Goal: Information Seeking & Learning: Learn about a topic

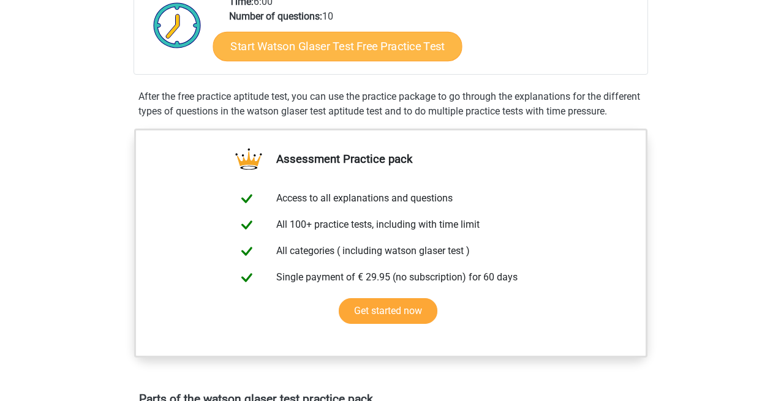
scroll to position [219, 0]
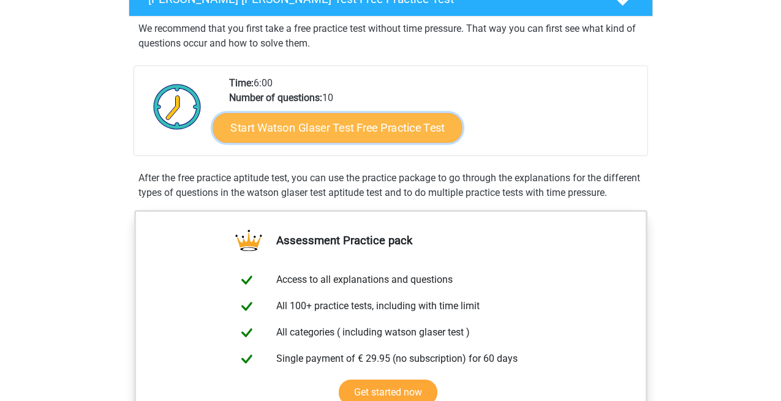
click at [362, 121] on link "Start Watson Glaser Test Free Practice Test" at bounding box center [337, 127] width 249 height 29
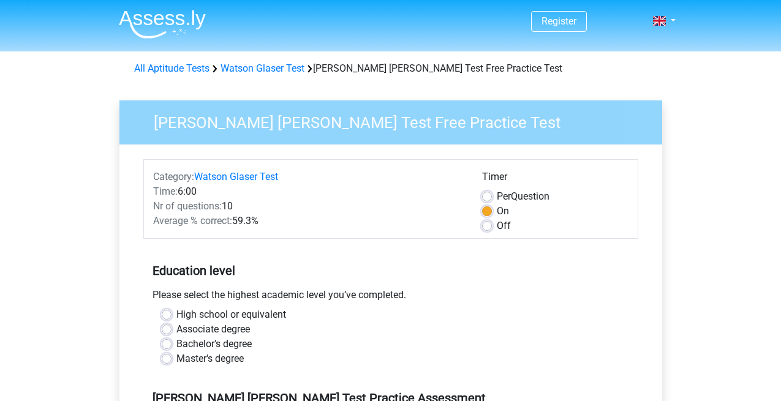
click at [492, 224] on div "Off" at bounding box center [555, 226] width 146 height 15
click at [497, 225] on label "Off" at bounding box center [504, 226] width 14 height 15
click at [489, 225] on input "Off" at bounding box center [487, 225] width 10 height 12
radio input "true"
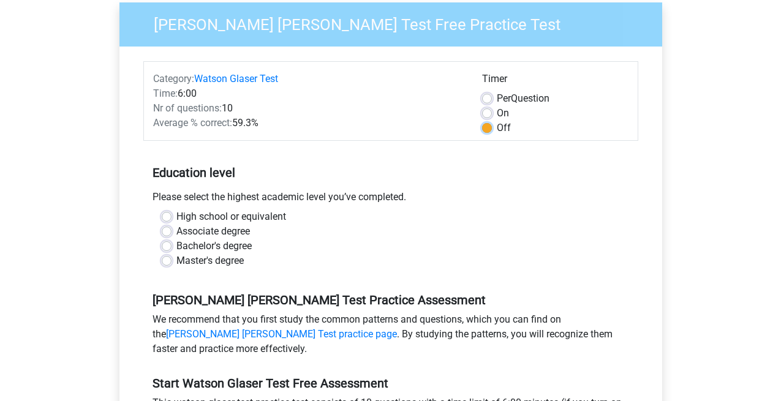
scroll to position [118, 0]
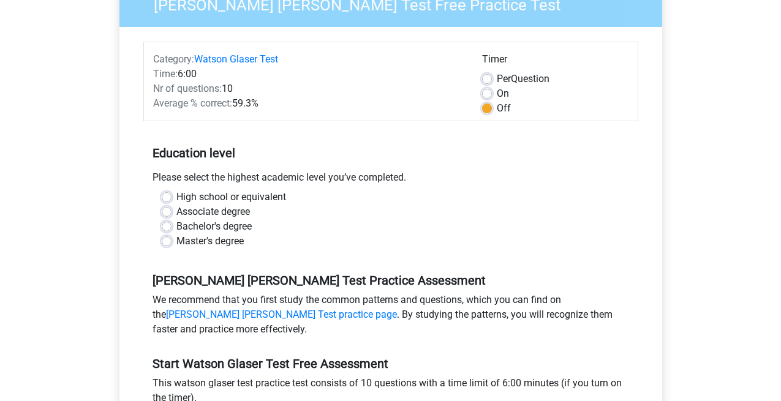
click at [227, 201] on label "High school or equivalent" at bounding box center [231, 197] width 110 height 15
click at [172, 201] on input "High school or equivalent" at bounding box center [167, 196] width 10 height 12
radio input "true"
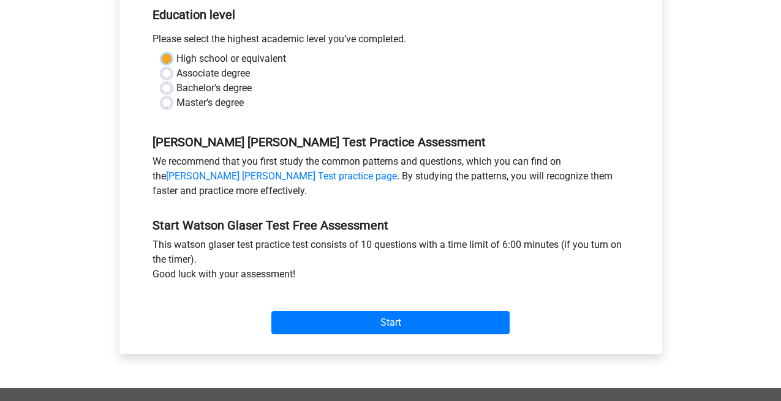
scroll to position [264, 0]
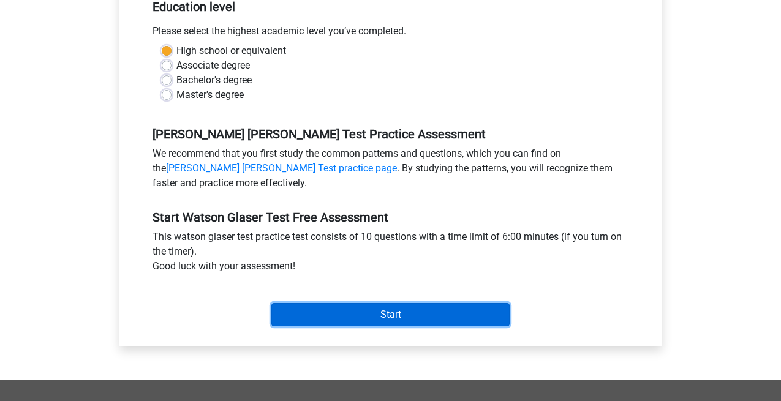
click at [424, 315] on input "Start" at bounding box center [390, 314] width 238 height 23
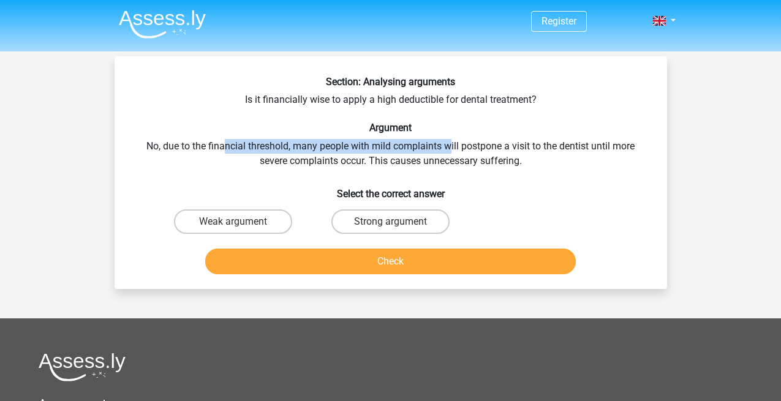
drag, startPoint x: 226, startPoint y: 145, endPoint x: 453, endPoint y: 146, distance: 227.3
click at [453, 146] on div "Section: Analysing arguments Is it financially wise to apply a high deductible …" at bounding box center [390, 177] width 543 height 203
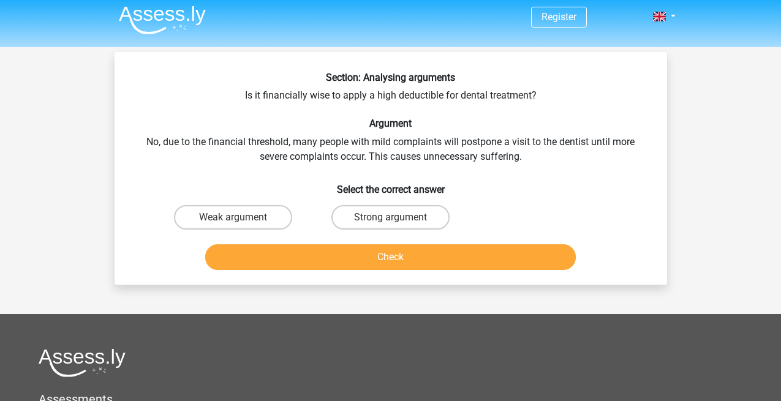
scroll to position [5, 0]
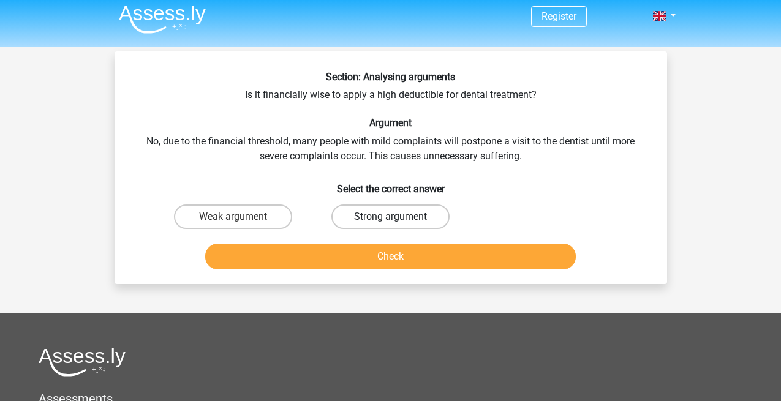
click at [379, 218] on label "Strong argument" at bounding box center [391, 217] width 118 height 25
click at [390, 218] on input "Strong argument" at bounding box center [394, 221] width 8 height 8
radio input "true"
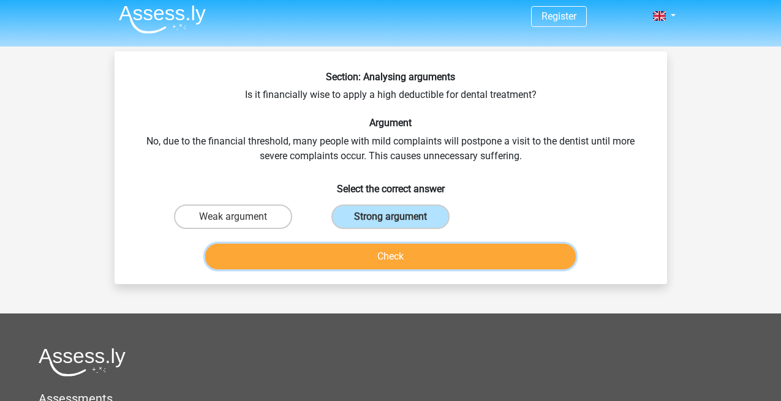
click at [381, 255] on button "Check" at bounding box center [390, 257] width 371 height 26
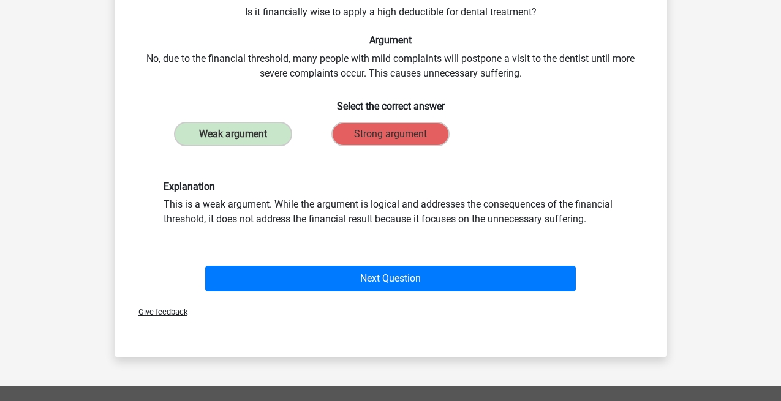
scroll to position [89, 0]
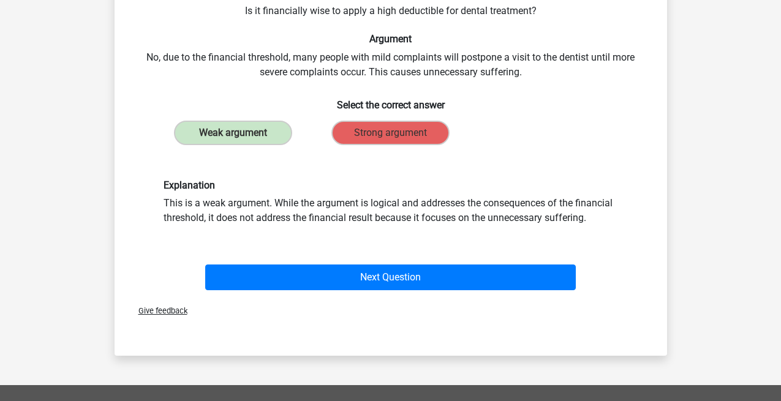
click at [469, 194] on div "Explanation This is a weak argument. While the argument is logical and addresse…" at bounding box center [390, 203] width 473 height 46
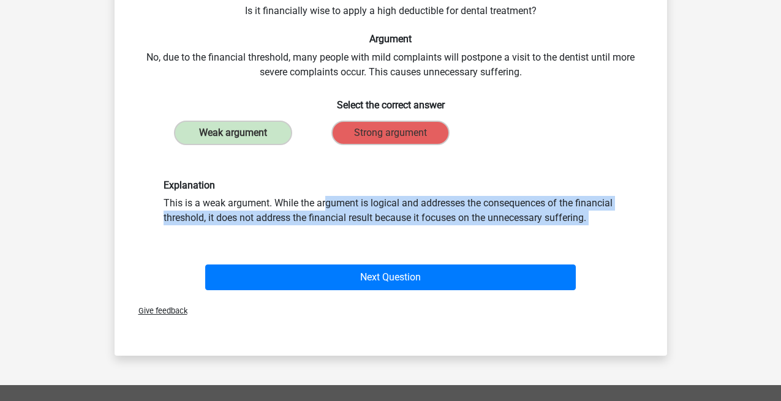
click at [469, 194] on div "Explanation This is a weak argument. While the argument is logical and addresse…" at bounding box center [390, 203] width 473 height 46
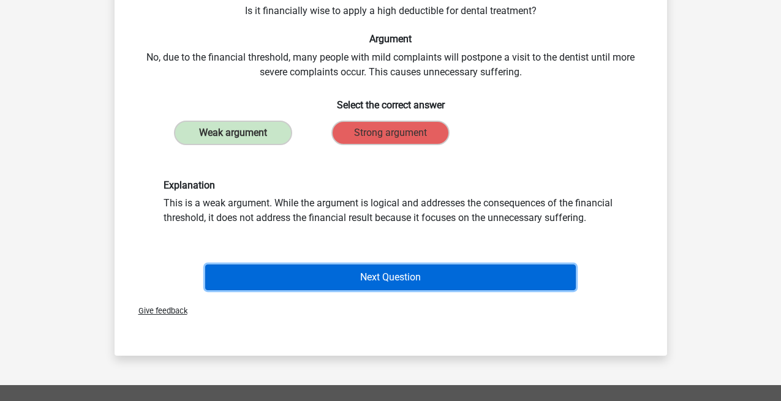
click at [457, 276] on button "Next Question" at bounding box center [390, 278] width 371 height 26
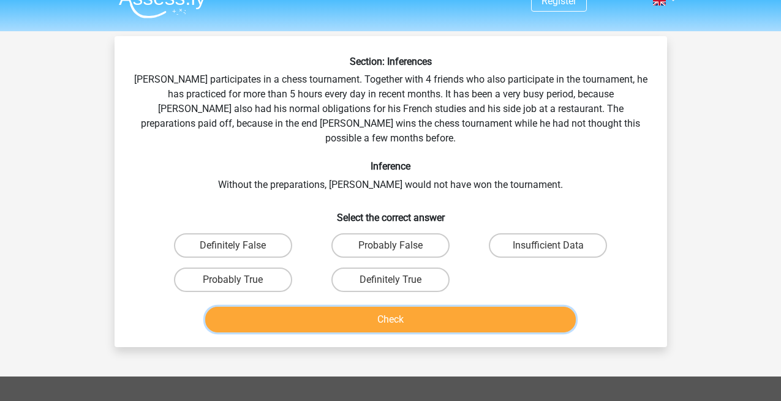
scroll to position [0, 0]
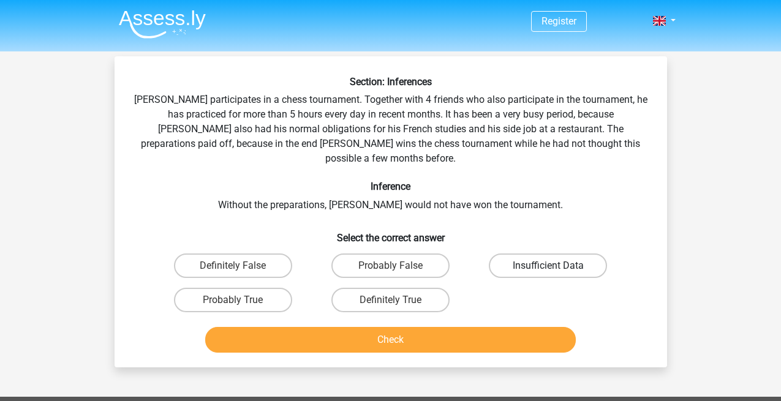
click at [563, 261] on label "Insufficient Data" at bounding box center [548, 266] width 118 height 25
click at [556, 266] on input "Insufficient Data" at bounding box center [552, 270] width 8 height 8
radio input "true"
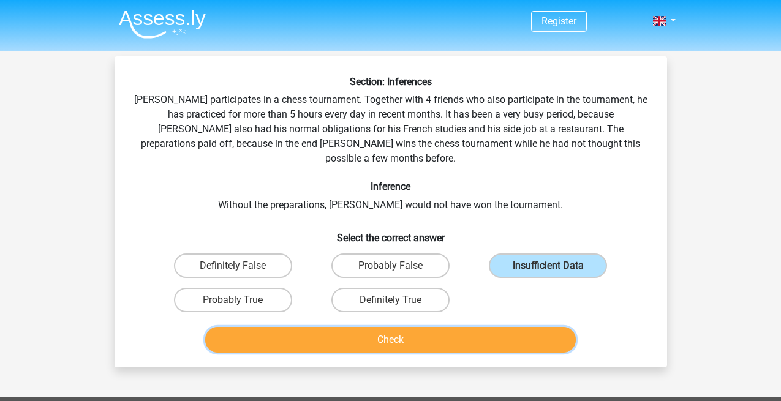
click at [432, 336] on button "Check" at bounding box center [390, 340] width 371 height 26
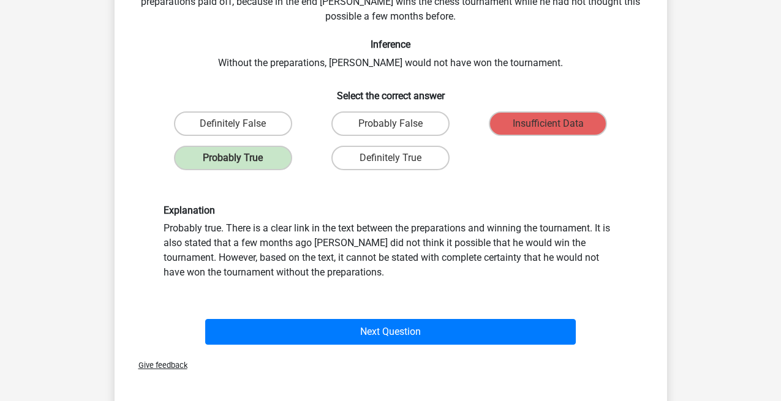
scroll to position [150, 0]
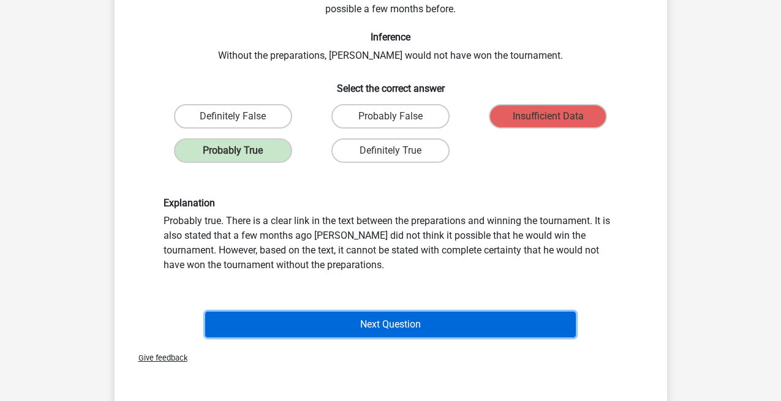
click at [459, 313] on button "Next Question" at bounding box center [390, 325] width 371 height 26
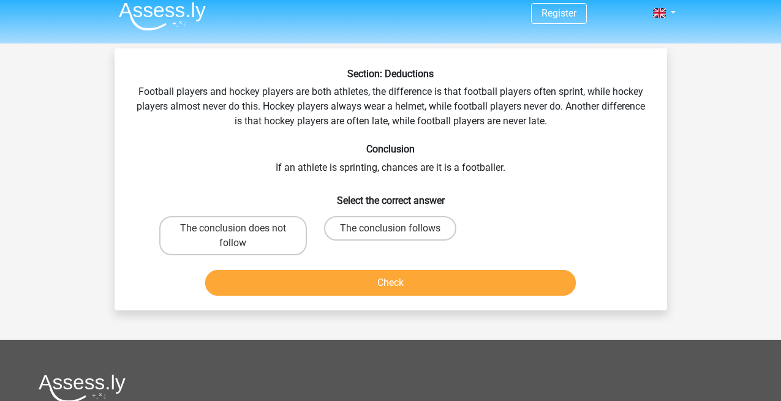
scroll to position [0, 0]
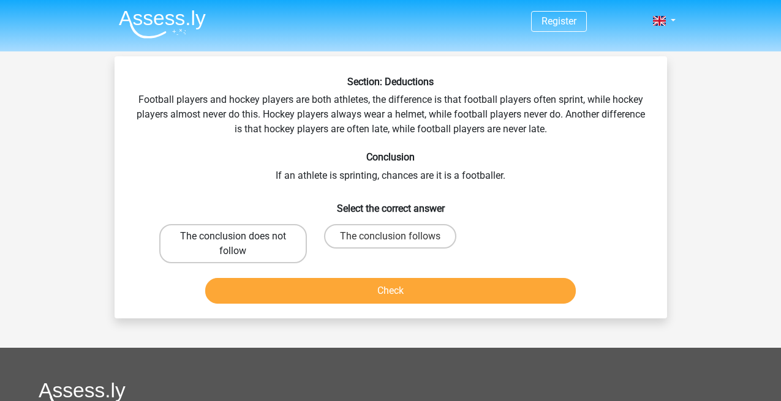
click at [230, 254] on label "The conclusion does not follow" at bounding box center [233, 243] width 148 height 39
click at [233, 244] on input "The conclusion does not follow" at bounding box center [237, 241] width 8 height 8
radio input "true"
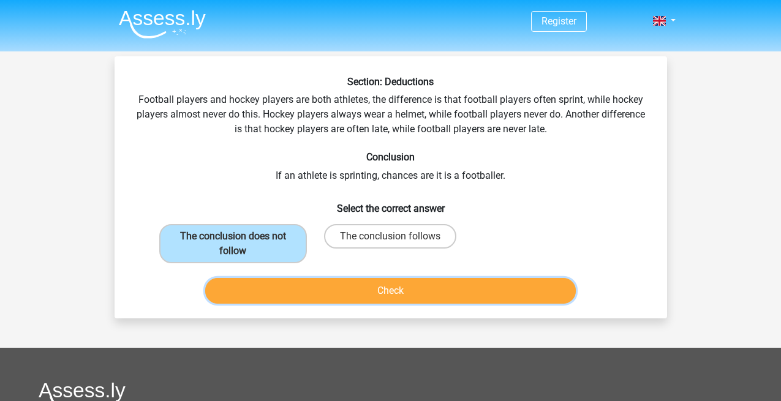
click at [515, 297] on button "Check" at bounding box center [390, 291] width 371 height 26
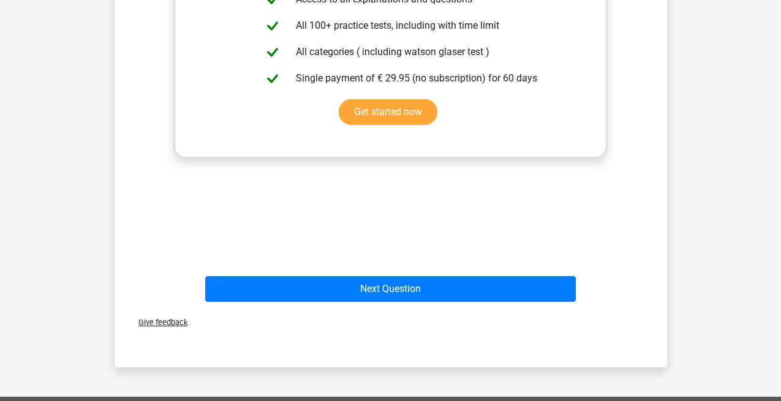
scroll to position [421, 0]
